Goal: Navigation & Orientation: Understand site structure

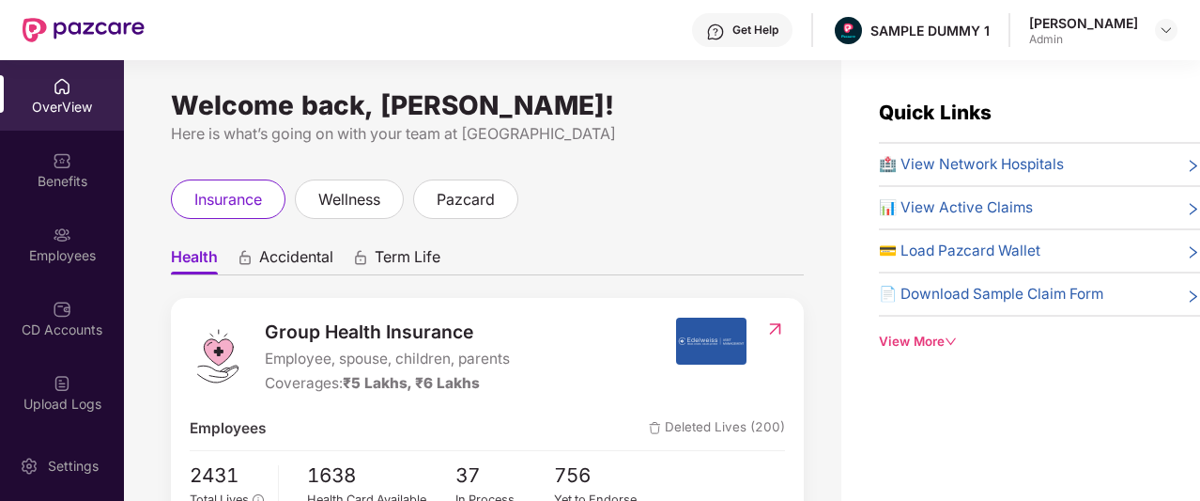
click at [595, 54] on div "Get Help SAMPLE DUMMY 1 [PERSON_NAME]" at bounding box center [661, 30] width 1033 height 60
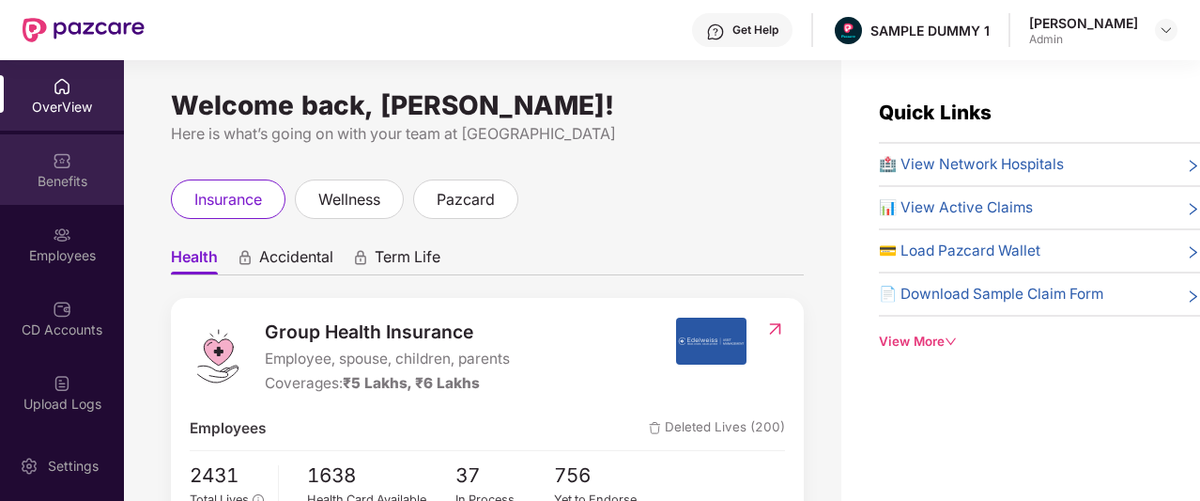
click at [36, 154] on div "Benefits" at bounding box center [62, 169] width 124 height 70
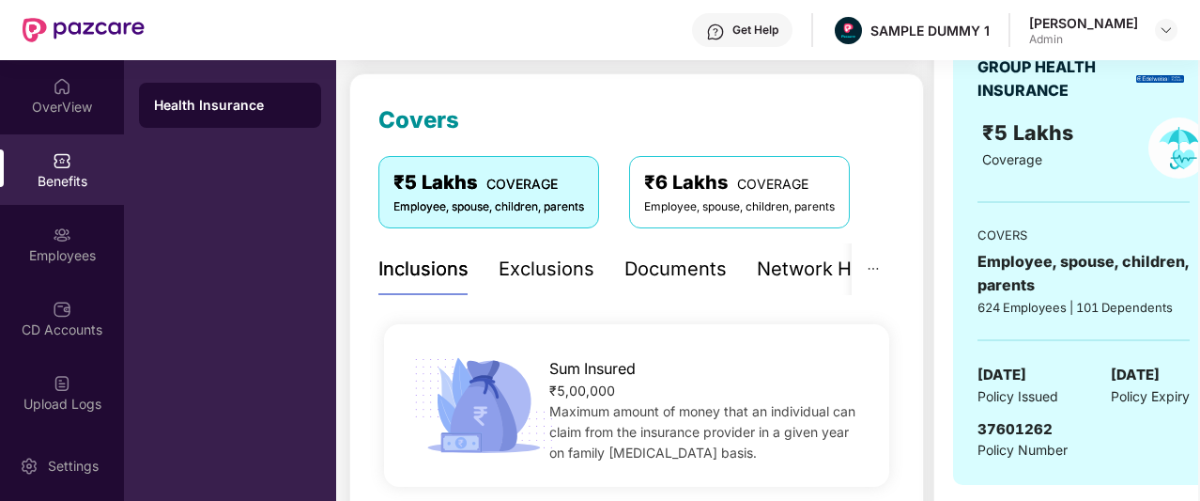
scroll to position [363, 0]
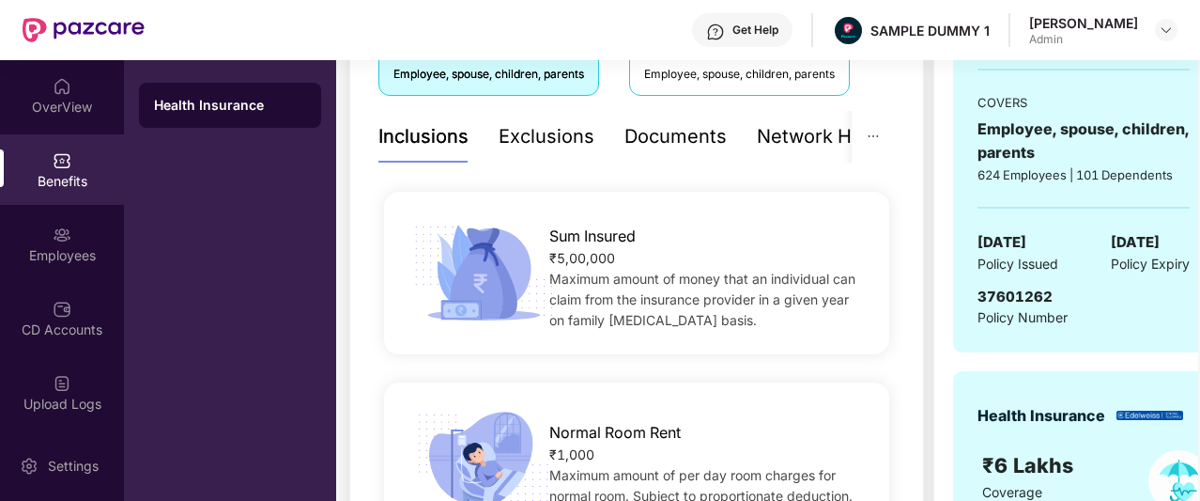
click at [552, 137] on div "Exclusions" at bounding box center [547, 136] width 96 height 29
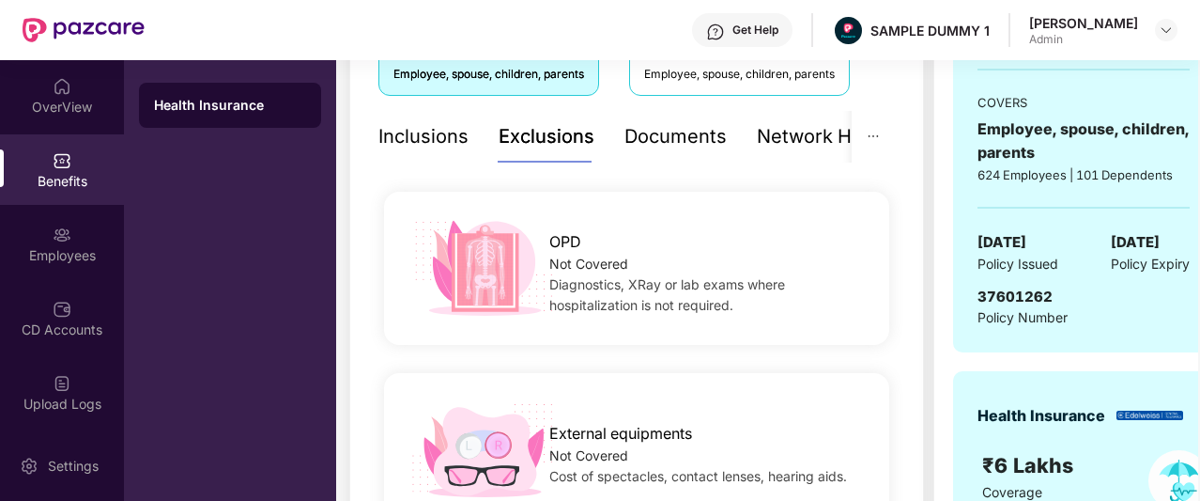
click at [653, 140] on div "Documents" at bounding box center [675, 136] width 102 height 29
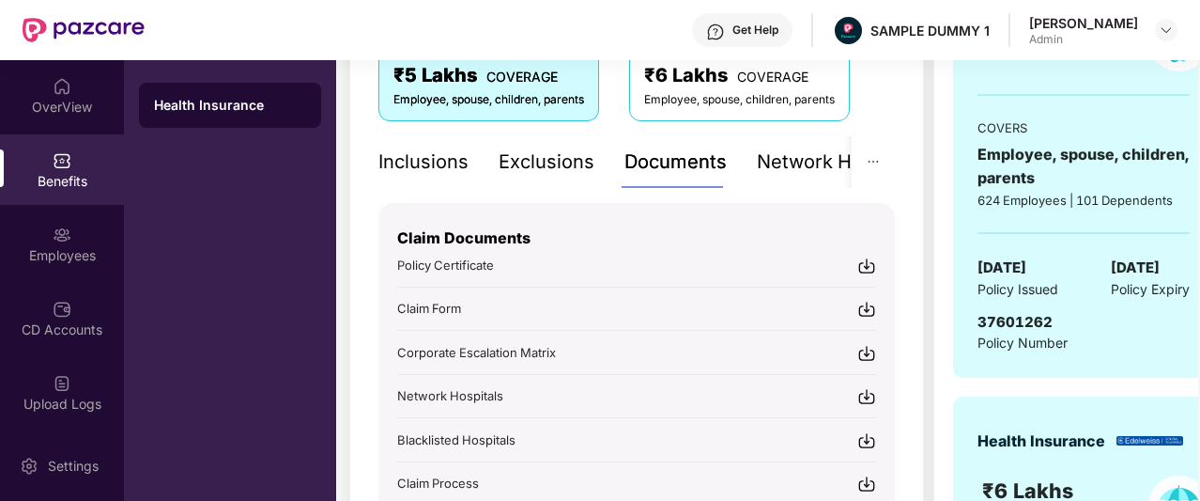
scroll to position [337, 0]
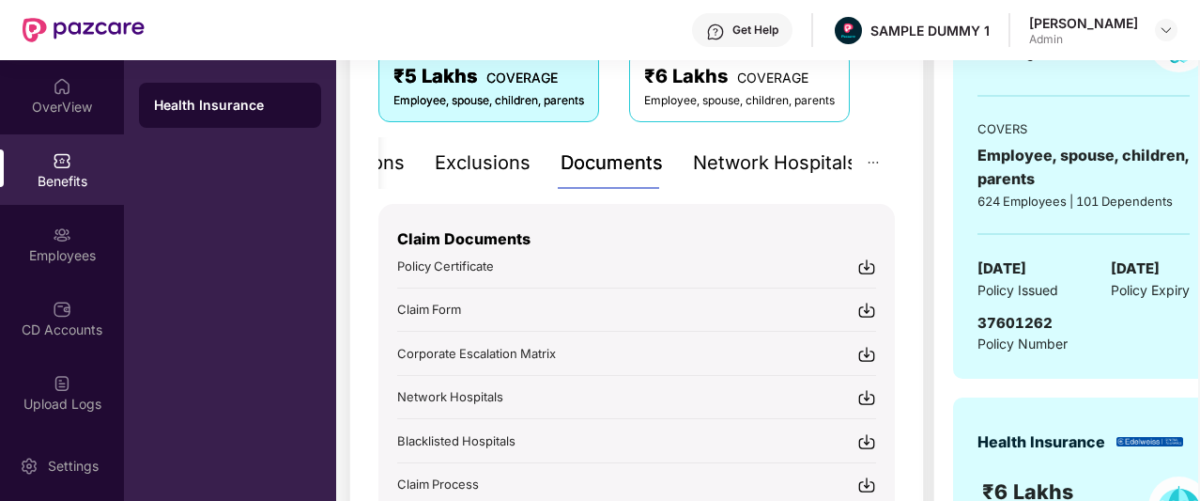
click at [786, 162] on div "Network Hospitals" at bounding box center [775, 162] width 164 height 29
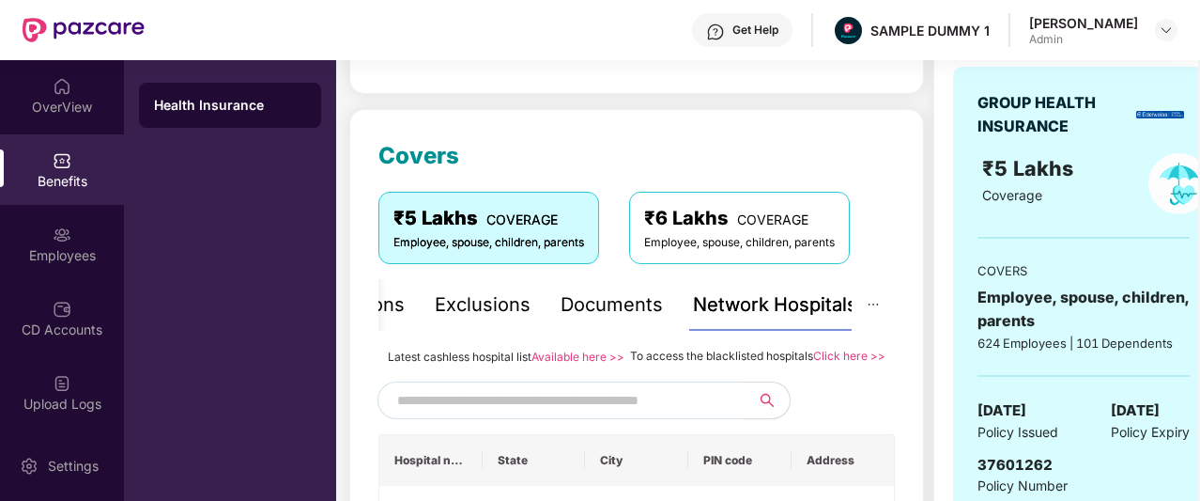
scroll to position [193, 0]
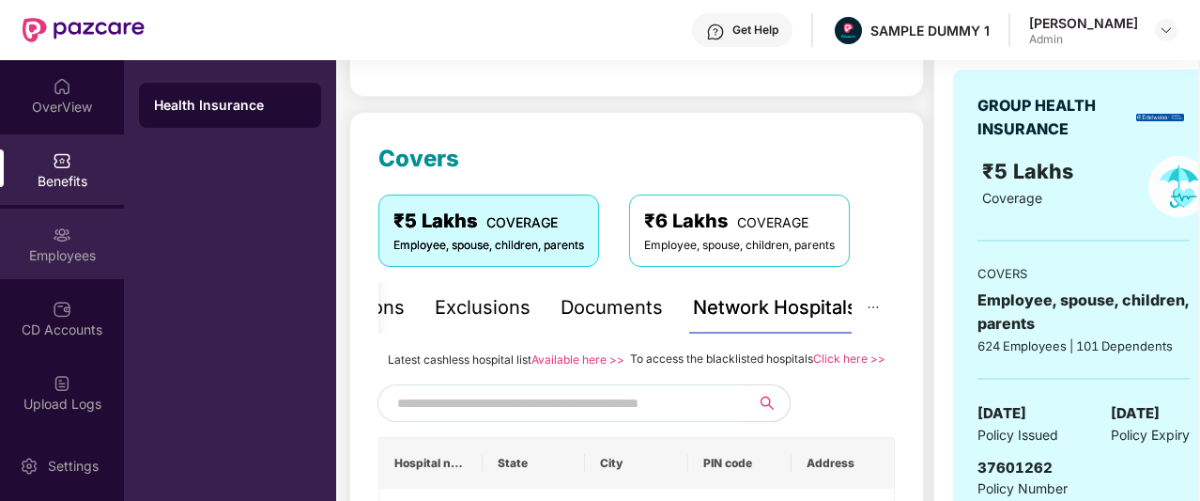
click at [69, 240] on div "Employees" at bounding box center [62, 243] width 124 height 70
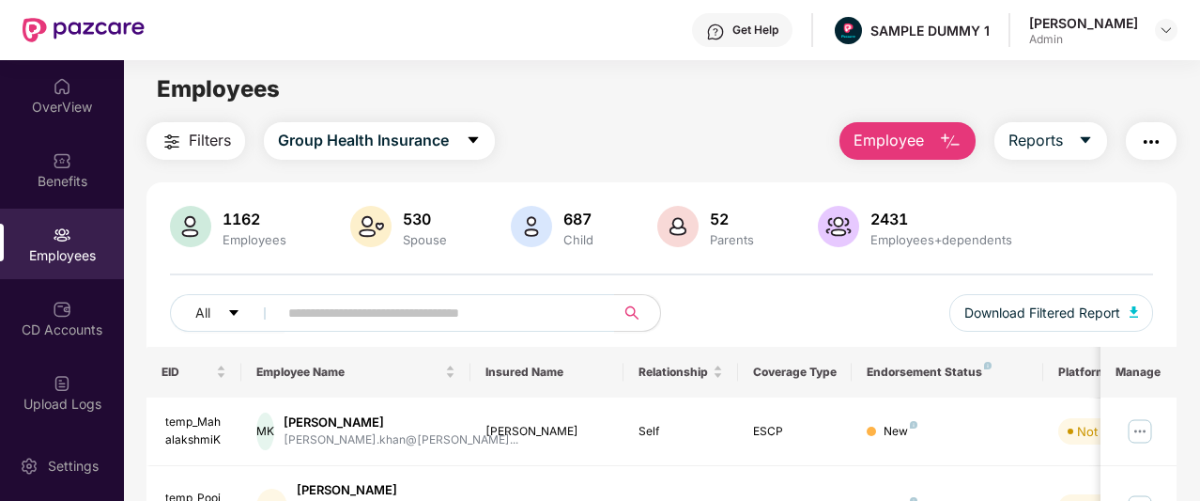
scroll to position [3, 0]
click at [900, 143] on span "Employee" at bounding box center [889, 141] width 70 height 23
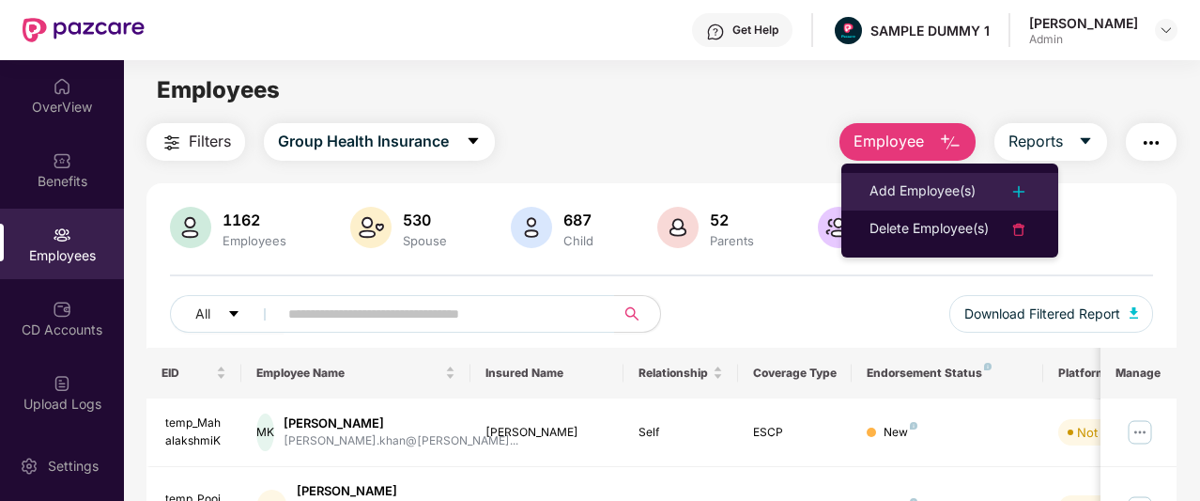
click at [901, 185] on div "Add Employee(s)" at bounding box center [923, 191] width 106 height 23
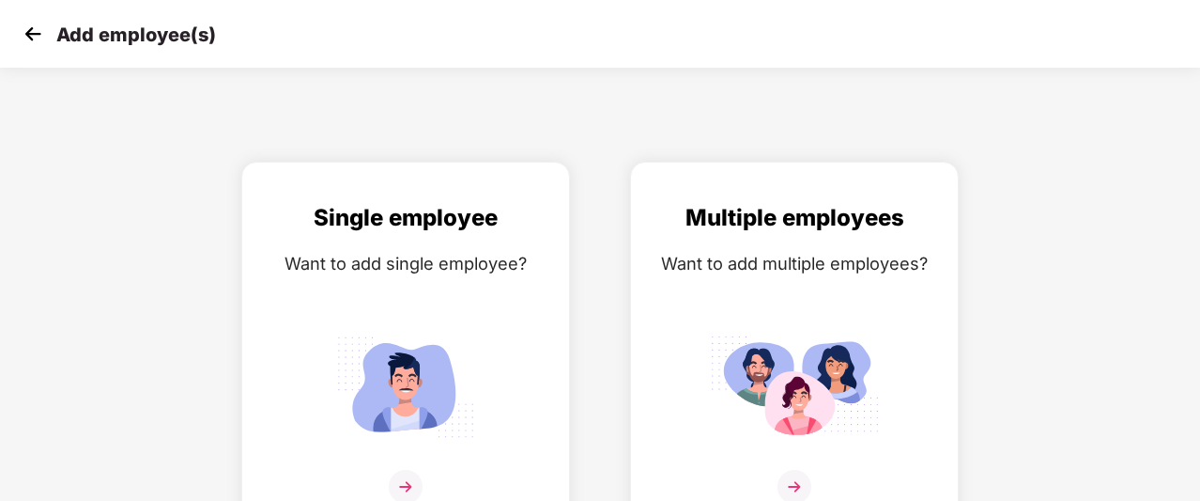
scroll to position [30, 0]
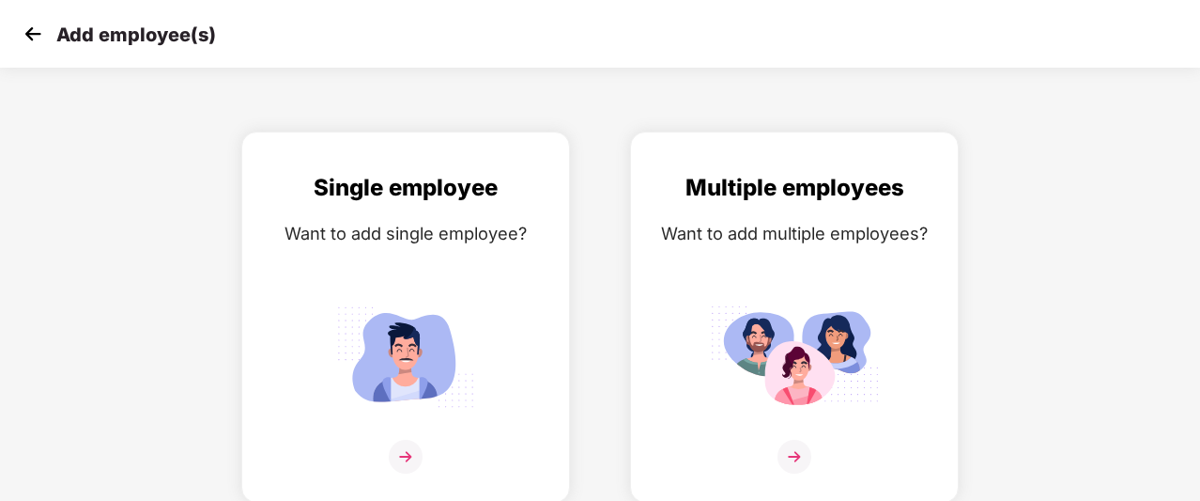
click at [37, 31] on img at bounding box center [33, 34] width 28 height 28
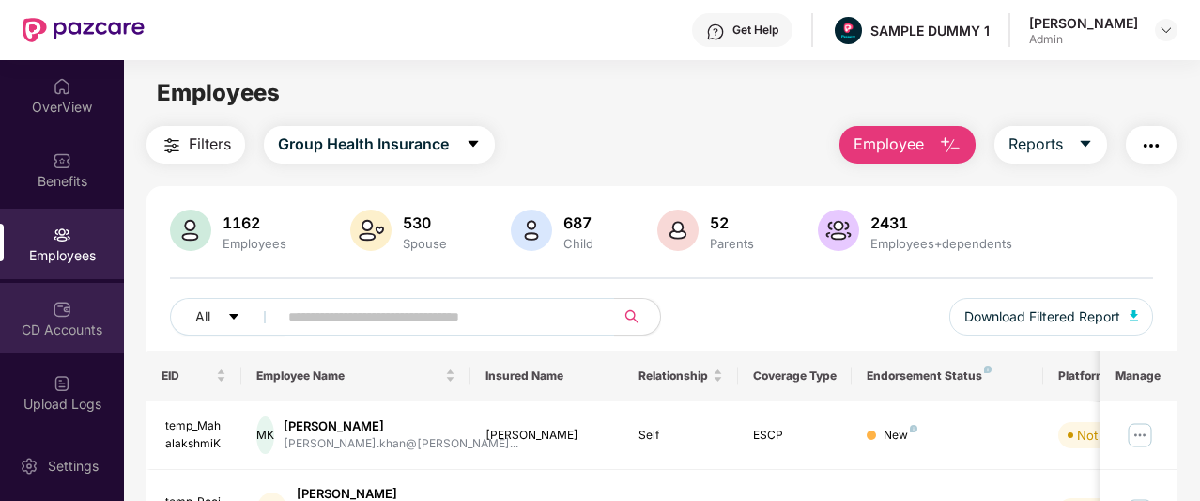
scroll to position [281, 0]
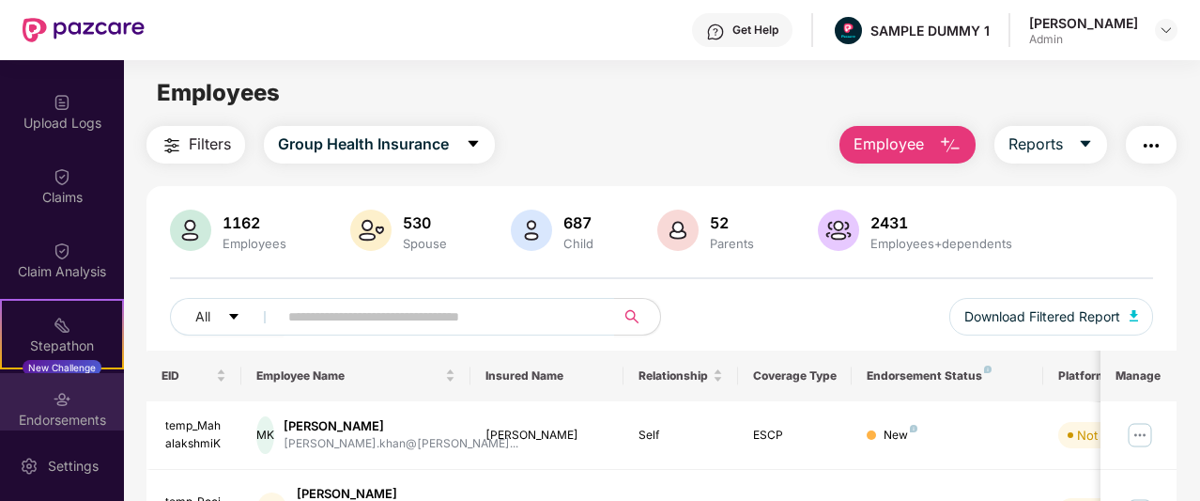
click at [71, 399] on div "Endorsements" at bounding box center [62, 408] width 124 height 70
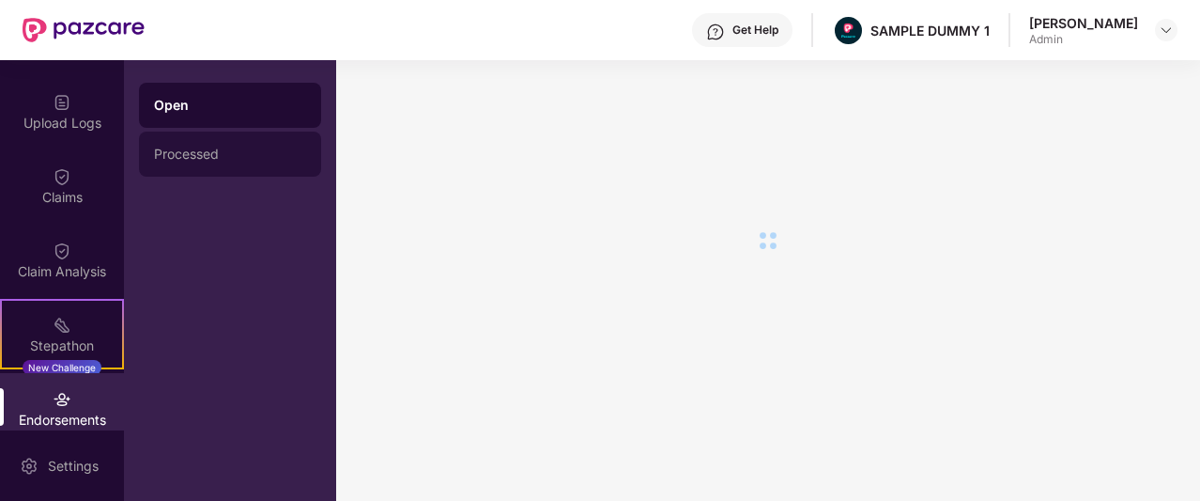
click at [260, 154] on div "Processed" at bounding box center [230, 153] width 152 height 15
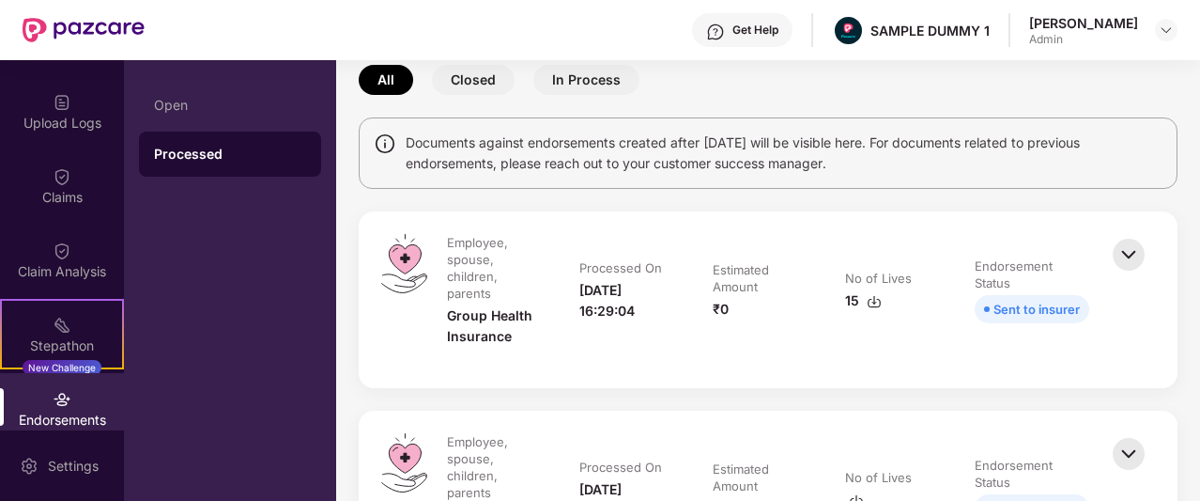
scroll to position [0, 0]
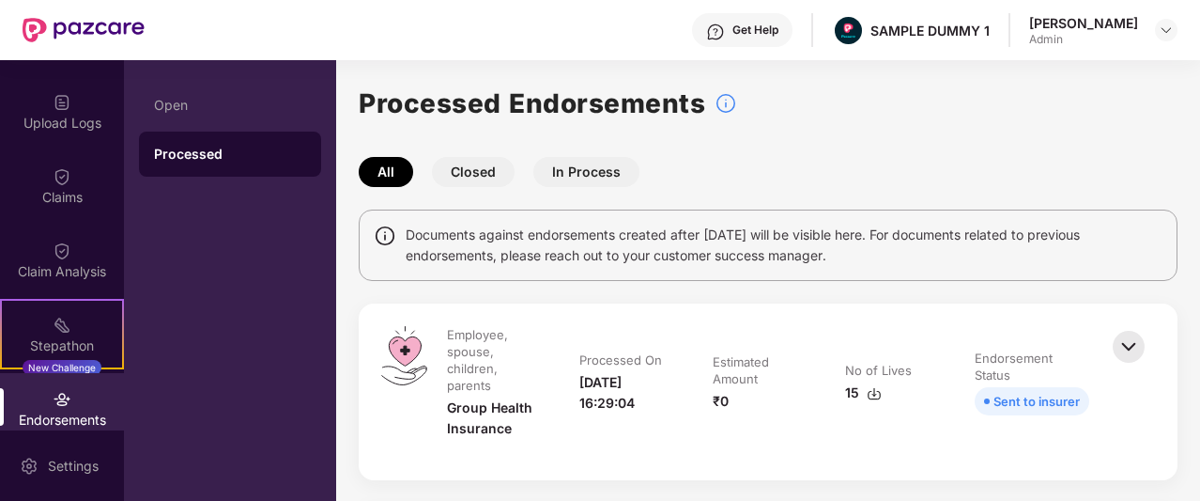
click at [489, 164] on button "Closed" at bounding box center [473, 172] width 83 height 30
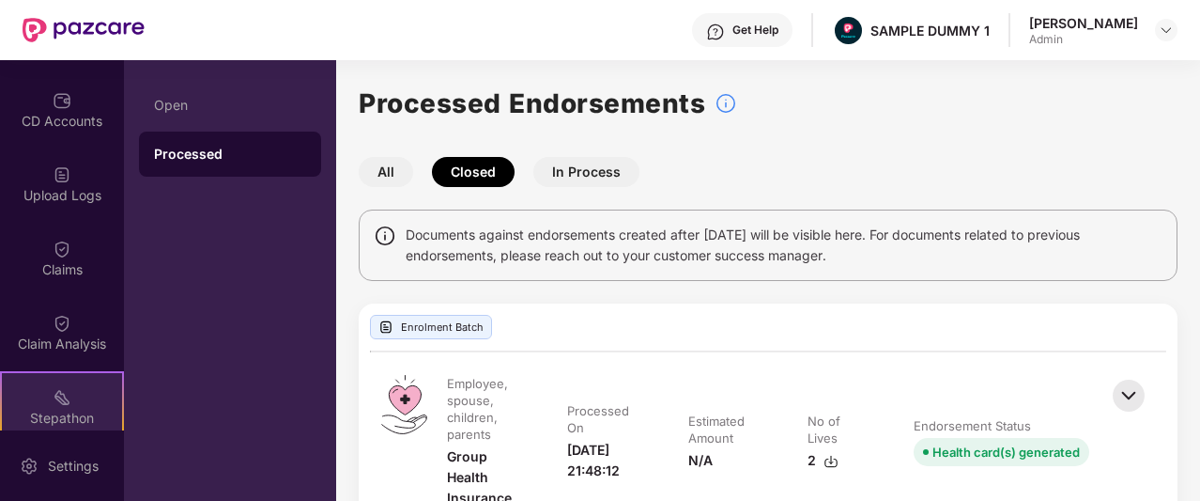
scroll to position [202, 0]
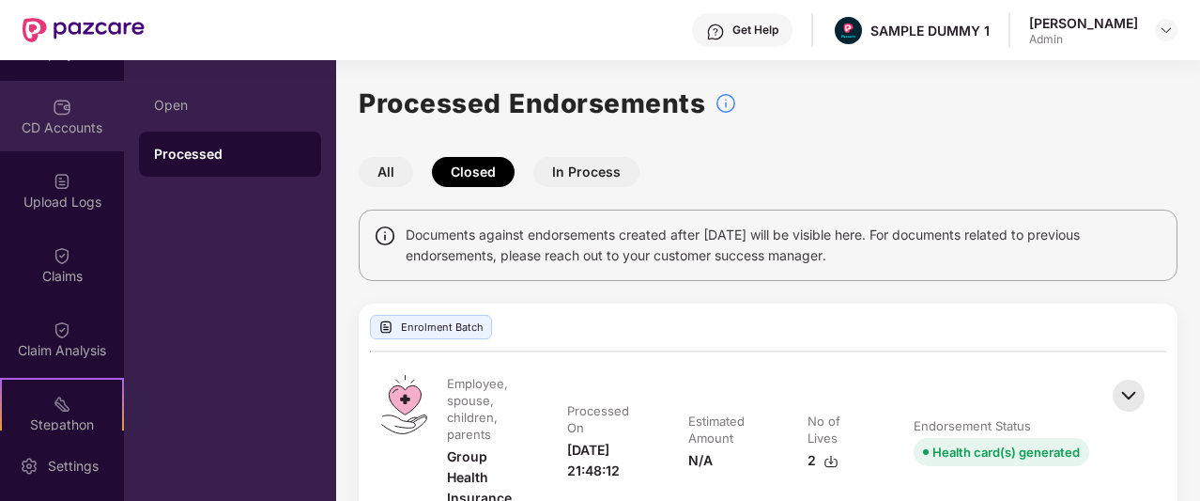
click at [71, 93] on div "CD Accounts" at bounding box center [62, 116] width 124 height 70
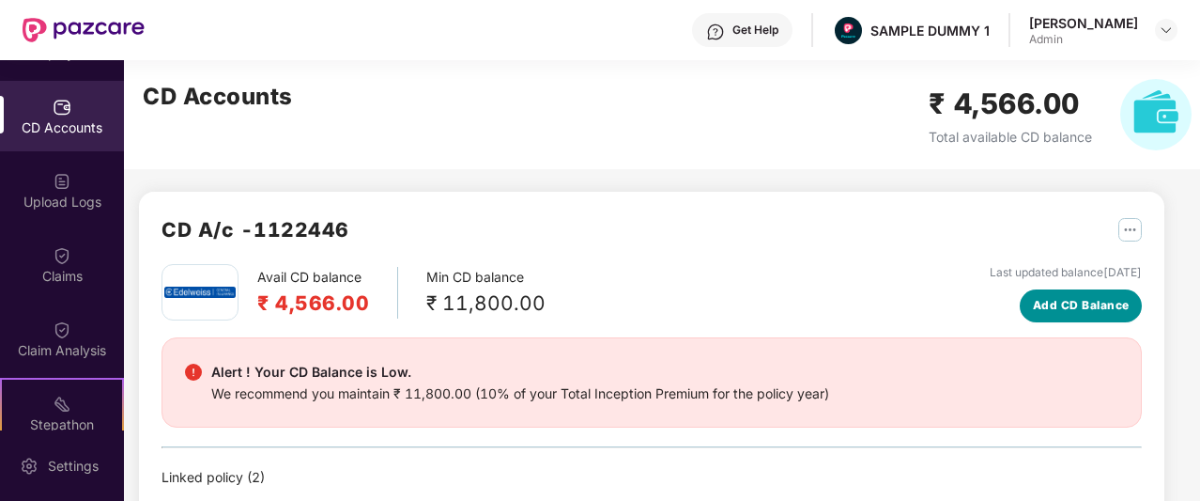
click at [1058, 305] on span "Add CD Balance" at bounding box center [1081, 306] width 97 height 18
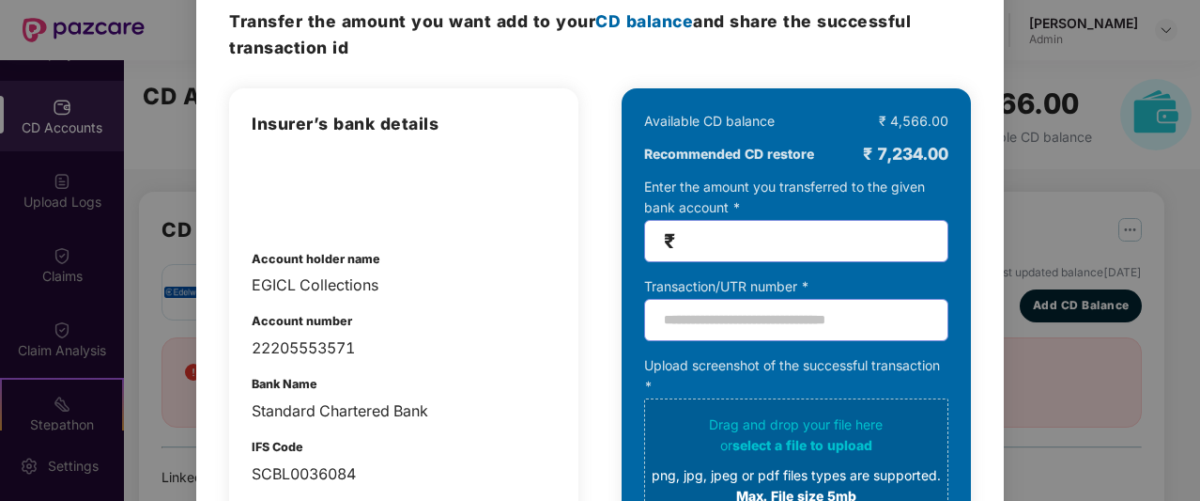
scroll to position [0, 0]
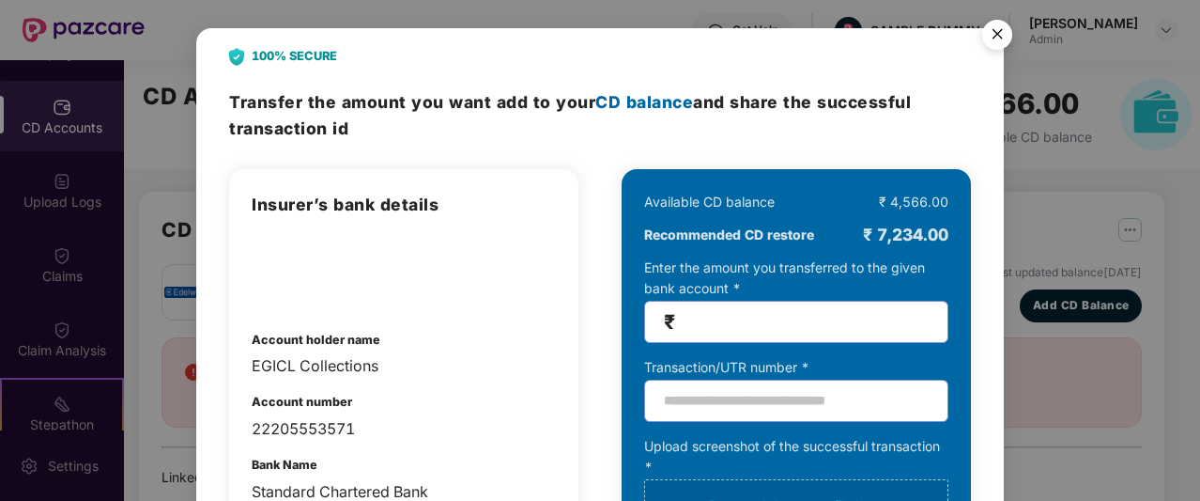
click at [995, 36] on img "Close" at bounding box center [997, 37] width 53 height 53
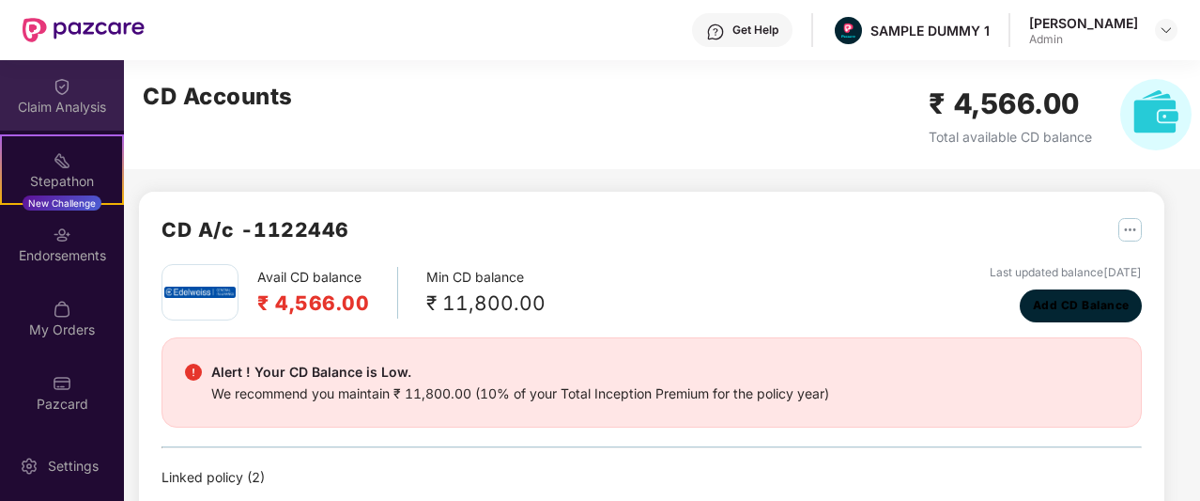
scroll to position [445, 0]
click at [60, 307] on img at bounding box center [62, 309] width 19 height 19
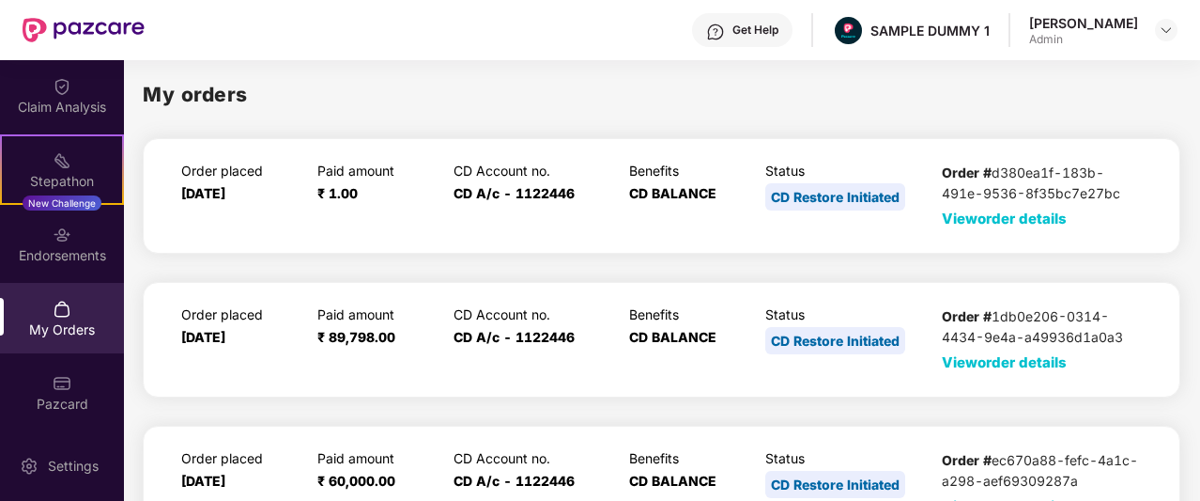
click at [979, 219] on span "View order details" at bounding box center [1004, 218] width 125 height 18
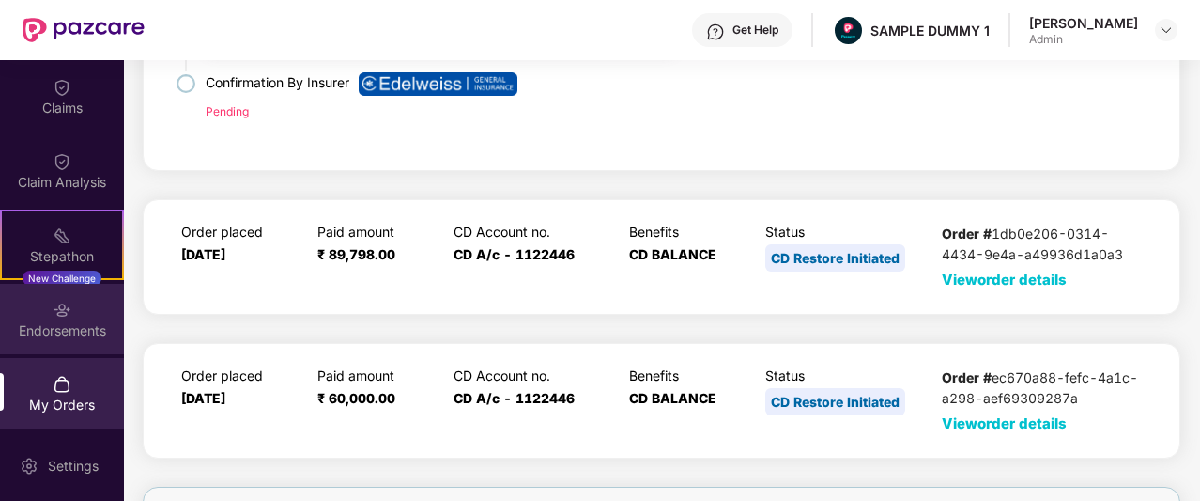
scroll to position [248, 0]
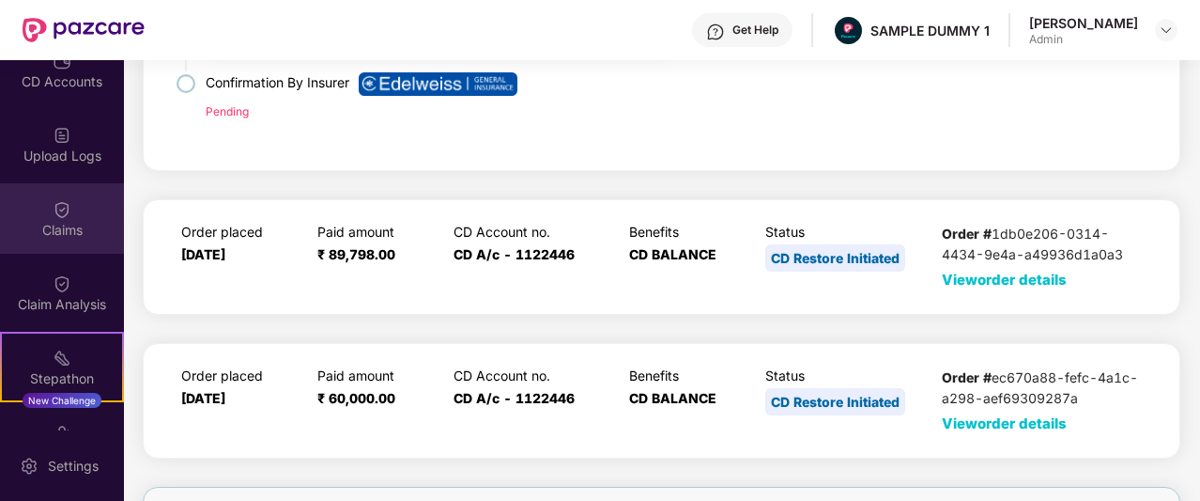
click at [79, 218] on div "Claims" at bounding box center [62, 218] width 124 height 70
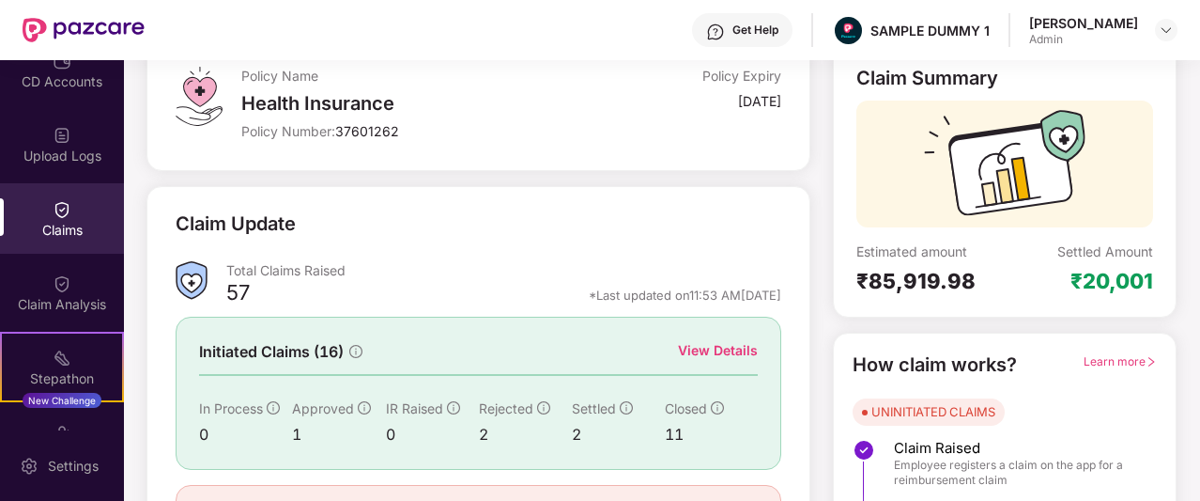
scroll to position [233, 0]
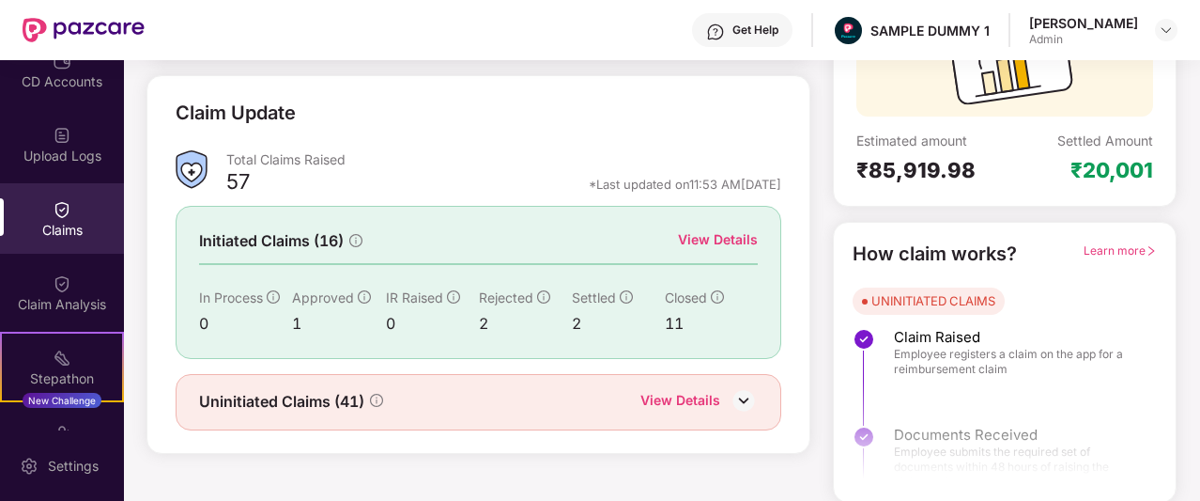
click at [672, 397] on div "View Details" at bounding box center [680, 402] width 80 height 24
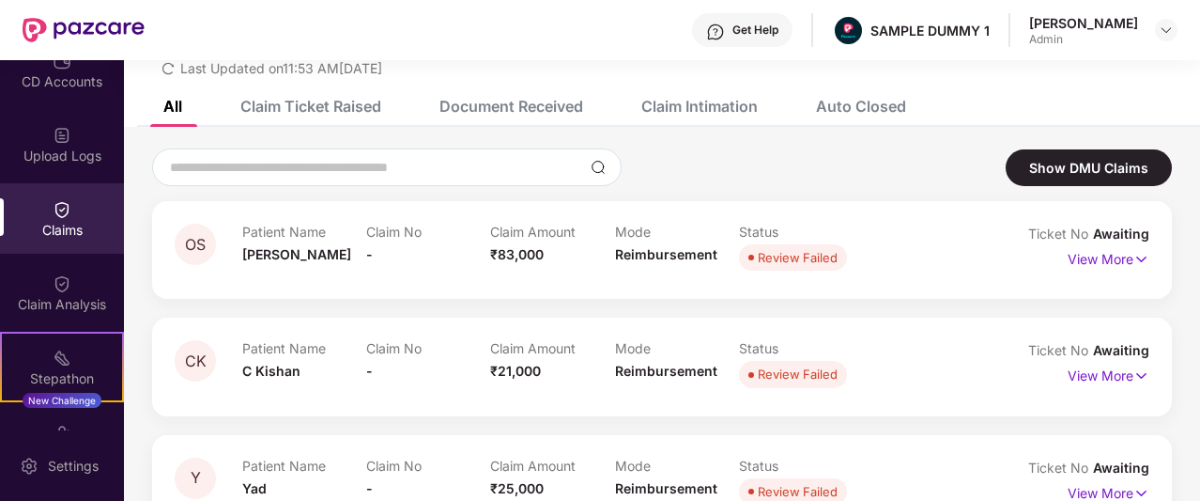
scroll to position [0, 0]
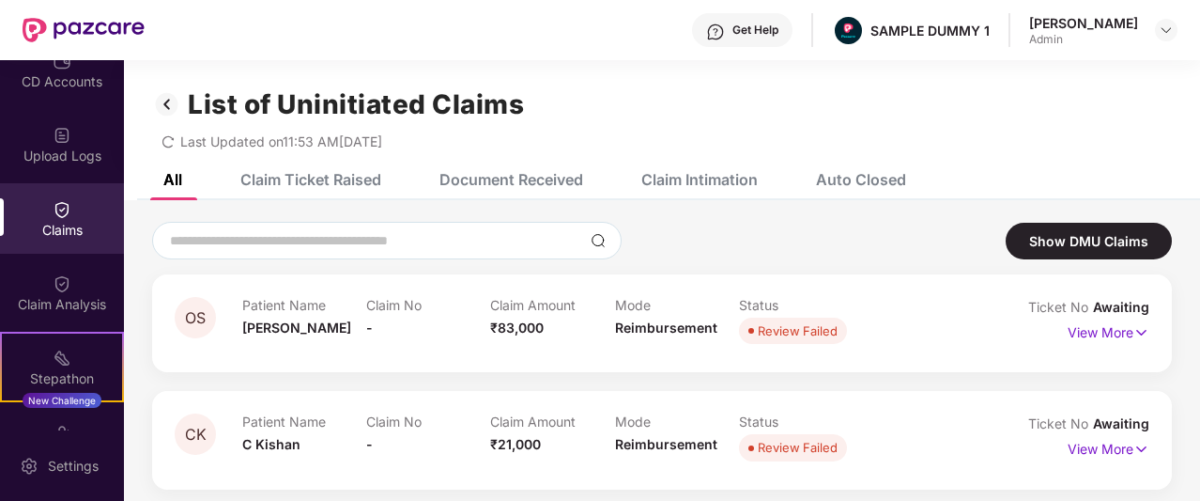
click at [331, 187] on div "Claim Ticket Raised" at bounding box center [310, 179] width 141 height 19
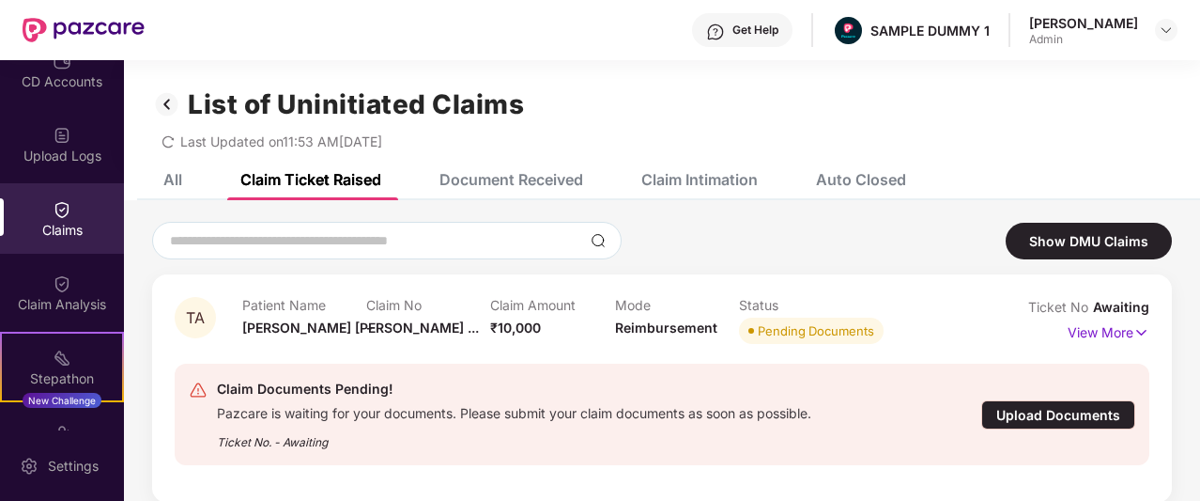
click at [569, 178] on div "Document Received" at bounding box center [511, 179] width 144 height 19
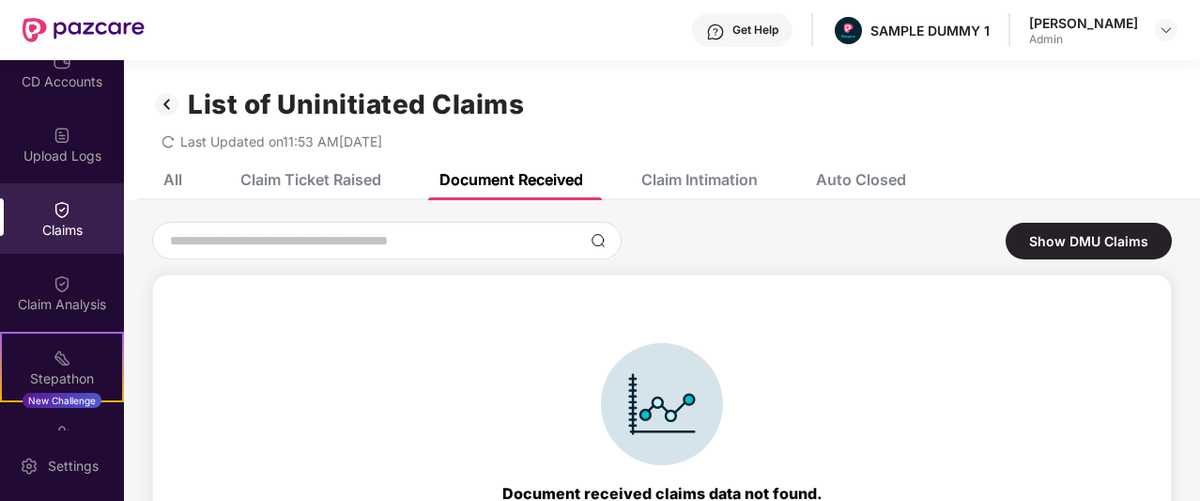
click at [706, 179] on div "Claim Intimation" at bounding box center [699, 179] width 116 height 19
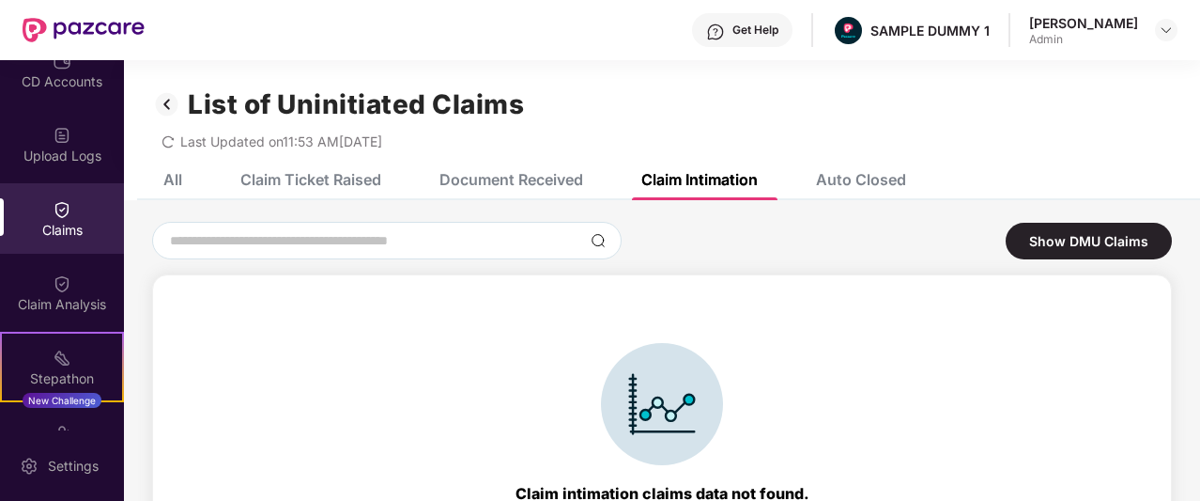
click at [858, 188] on div "Auto Closed" at bounding box center [861, 179] width 90 height 19
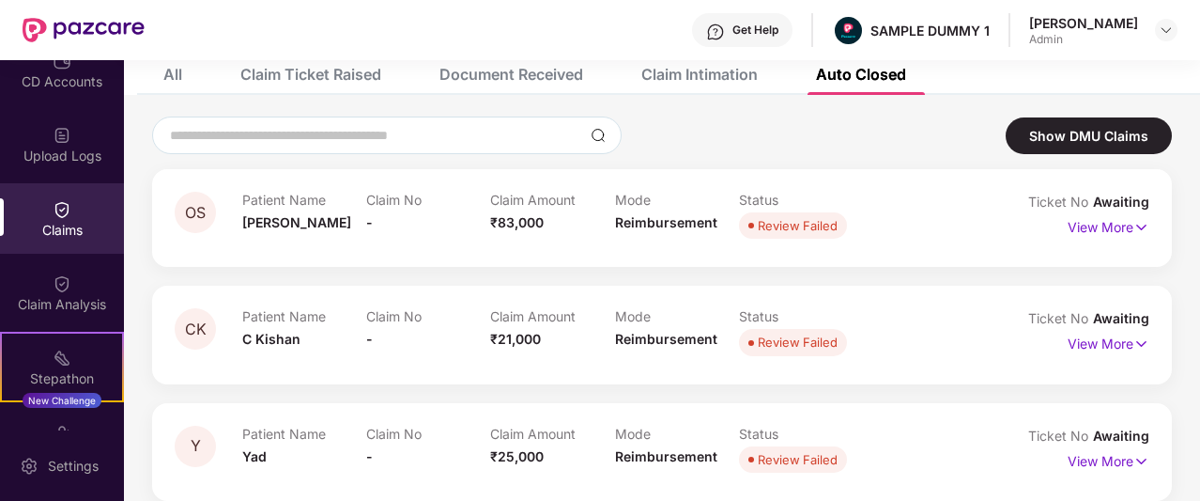
scroll to position [41, 0]
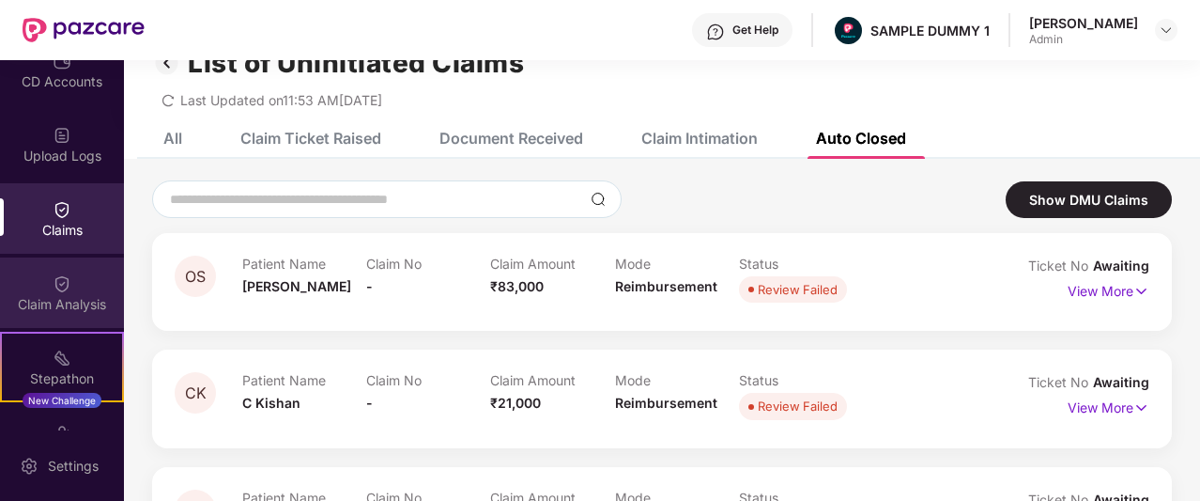
click at [90, 296] on div "Claim Analysis" at bounding box center [62, 304] width 124 height 19
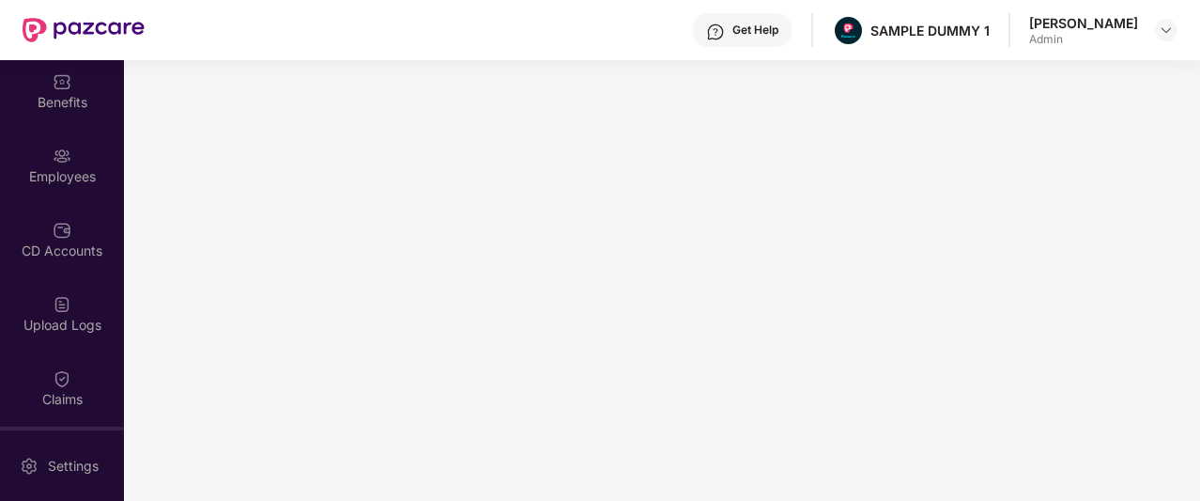
scroll to position [0, 0]
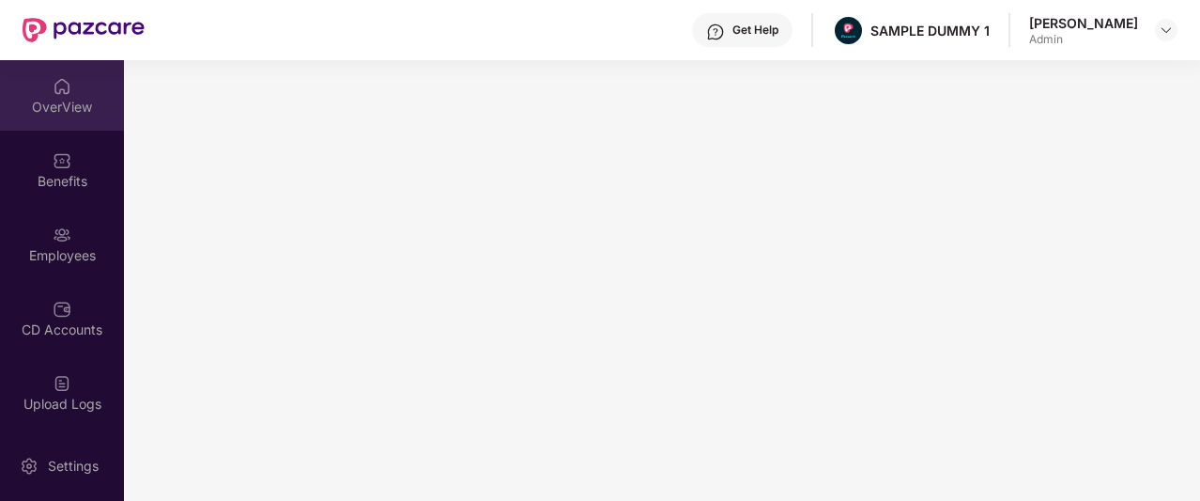
click at [56, 109] on div "OverView" at bounding box center [62, 107] width 124 height 19
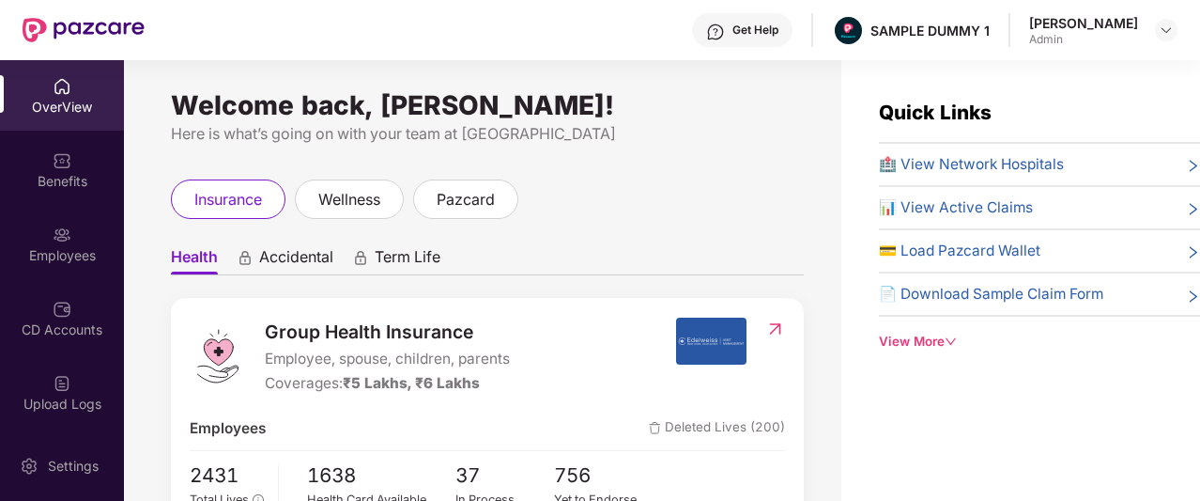
click at [764, 42] on div "Get Help" at bounding box center [742, 30] width 100 height 34
click at [565, 50] on div "Get Help SAMPLE DUMMY 1 [PERSON_NAME]" at bounding box center [661, 30] width 1033 height 60
